Goal: Navigation & Orientation: Find specific page/section

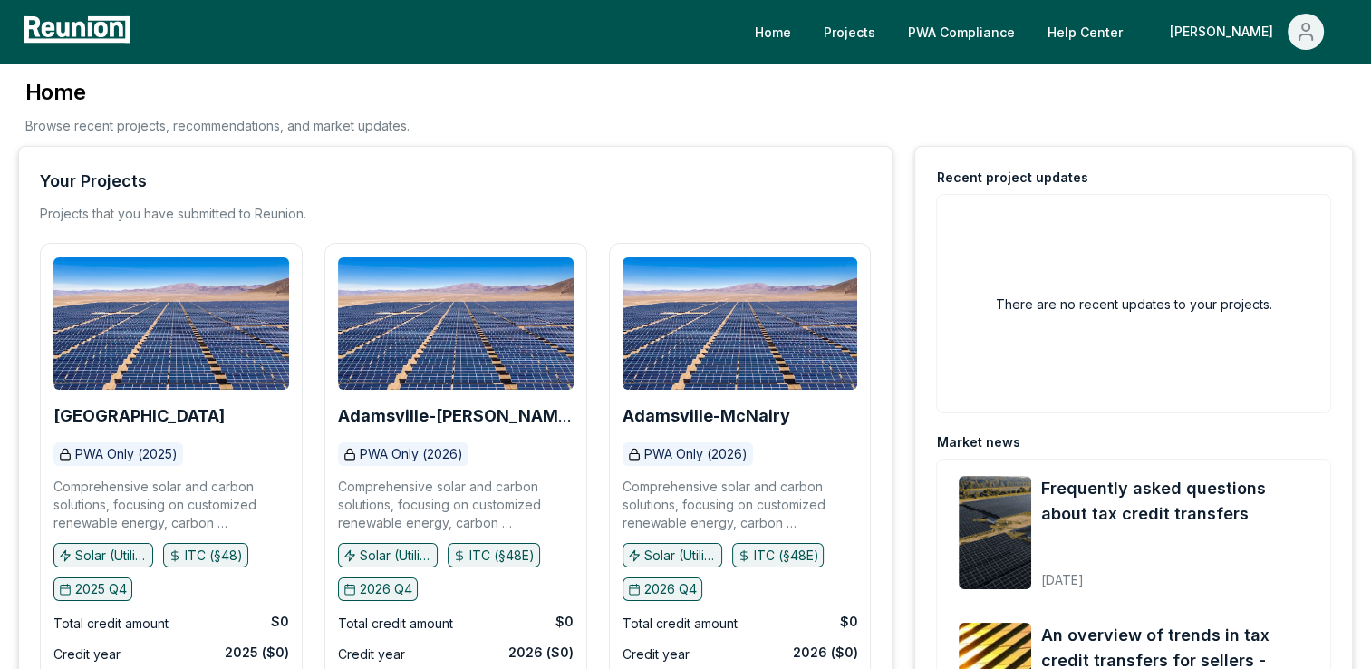
click at [604, 159] on div "Your Projects Projects that you have submitted to Reunion. Moore County PWA Onl…" at bounding box center [455, 439] width 874 height 587
click at [1287, 37] on button "[PERSON_NAME]" at bounding box center [1246, 32] width 183 height 36
click at [1265, 100] on p "My Account" at bounding box center [1269, 98] width 71 height 22
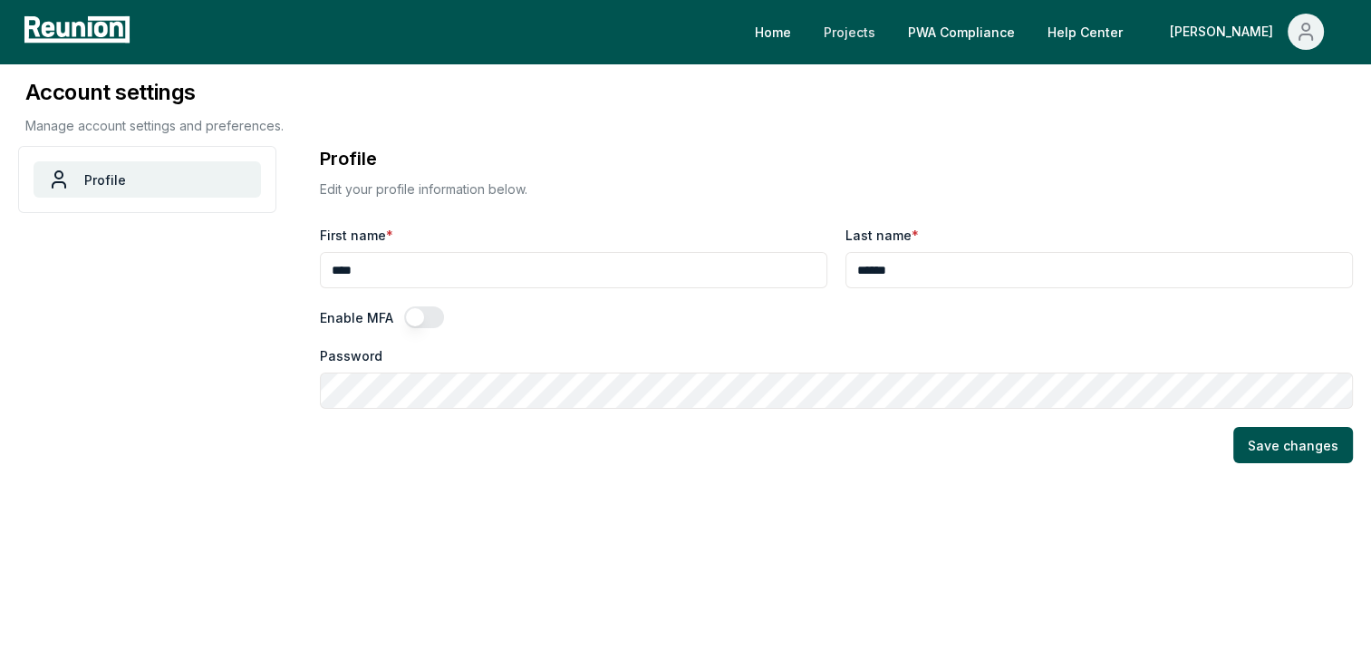
click at [890, 34] on link "Projects" at bounding box center [849, 32] width 81 height 36
